Goal: Task Accomplishment & Management: Use online tool/utility

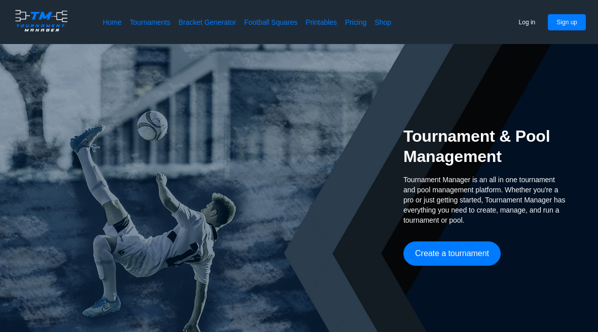
click at [462, 212] on span "Tournament Manager is an all in one tournament and pool management platform. Wh…" at bounding box center [484, 200] width 162 height 51
click at [527, 26] on button "Log in" at bounding box center [527, 22] width 34 height 16
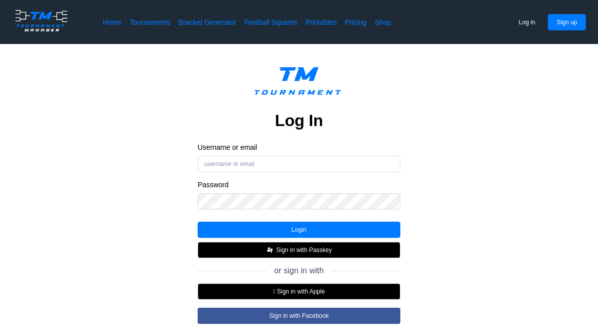
click at [374, 294] on button " Sign in with Apple" at bounding box center [299, 292] width 203 height 16
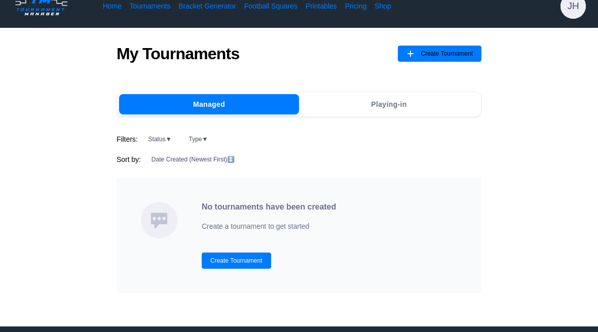
scroll to position [17, 0]
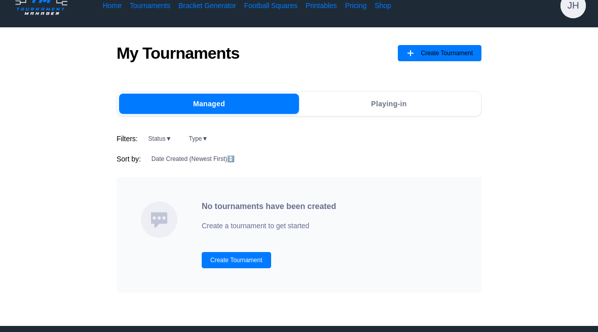
click at [446, 59] on span "Create Tournament" at bounding box center [446, 53] width 52 height 16
